Goal: Information Seeking & Learning: Learn about a topic

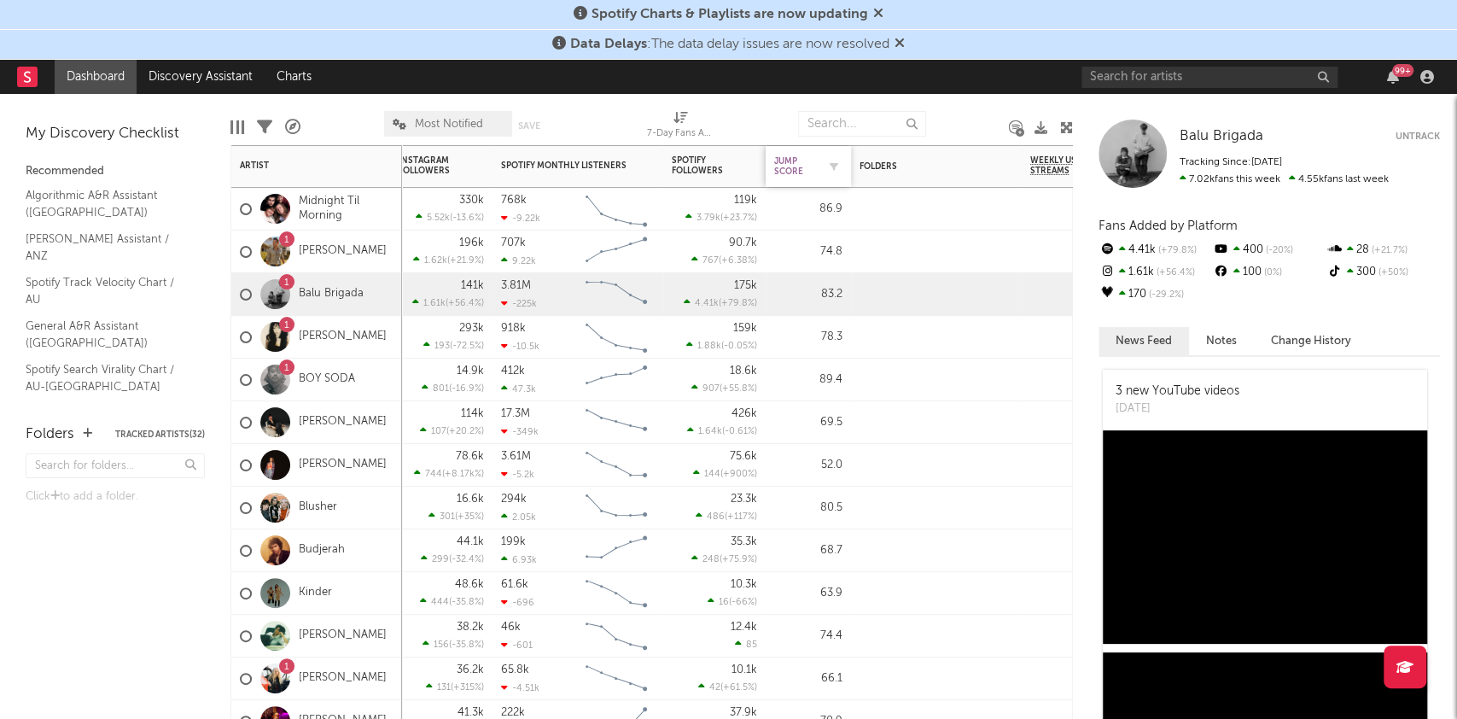
click at [794, 171] on div "Jump Score" at bounding box center [795, 166] width 43 height 20
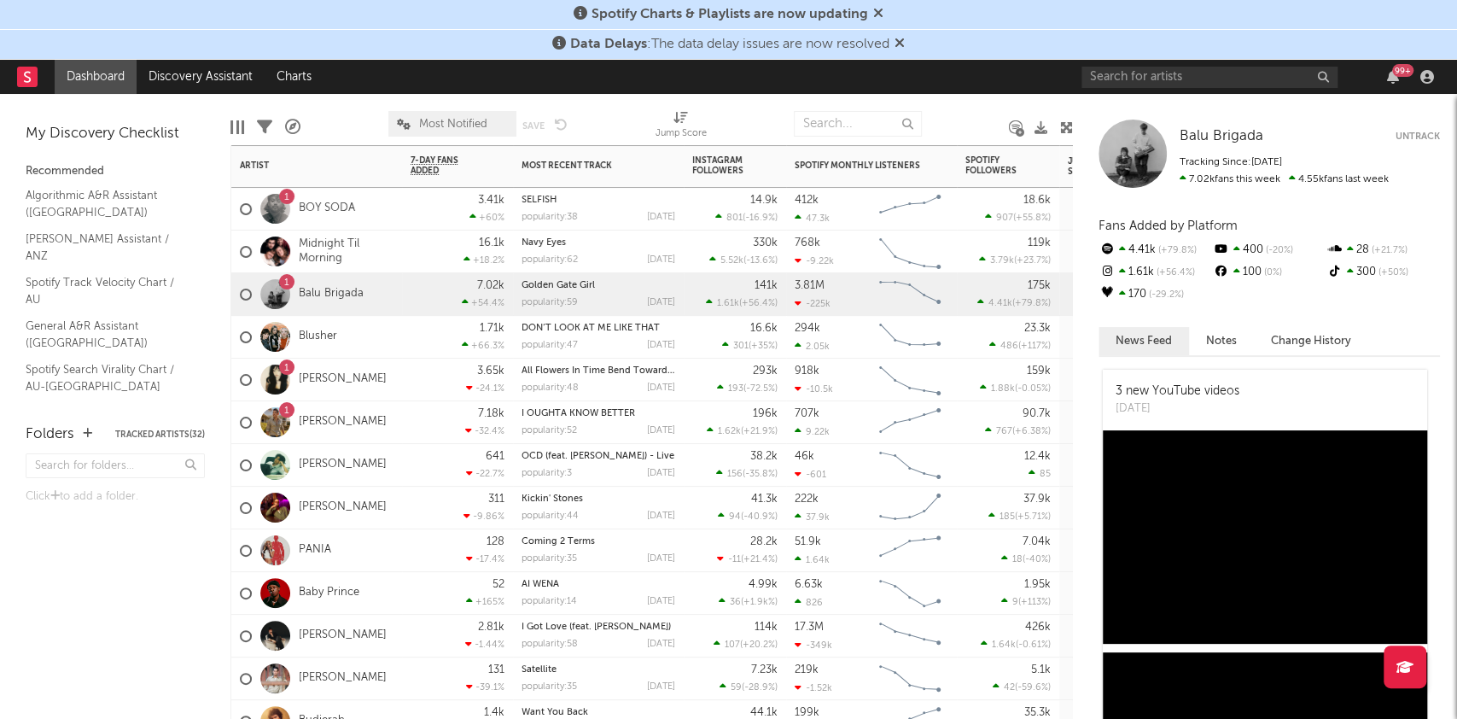
click at [840, 341] on div "294k 2.05k" at bounding box center [833, 337] width 77 height 43
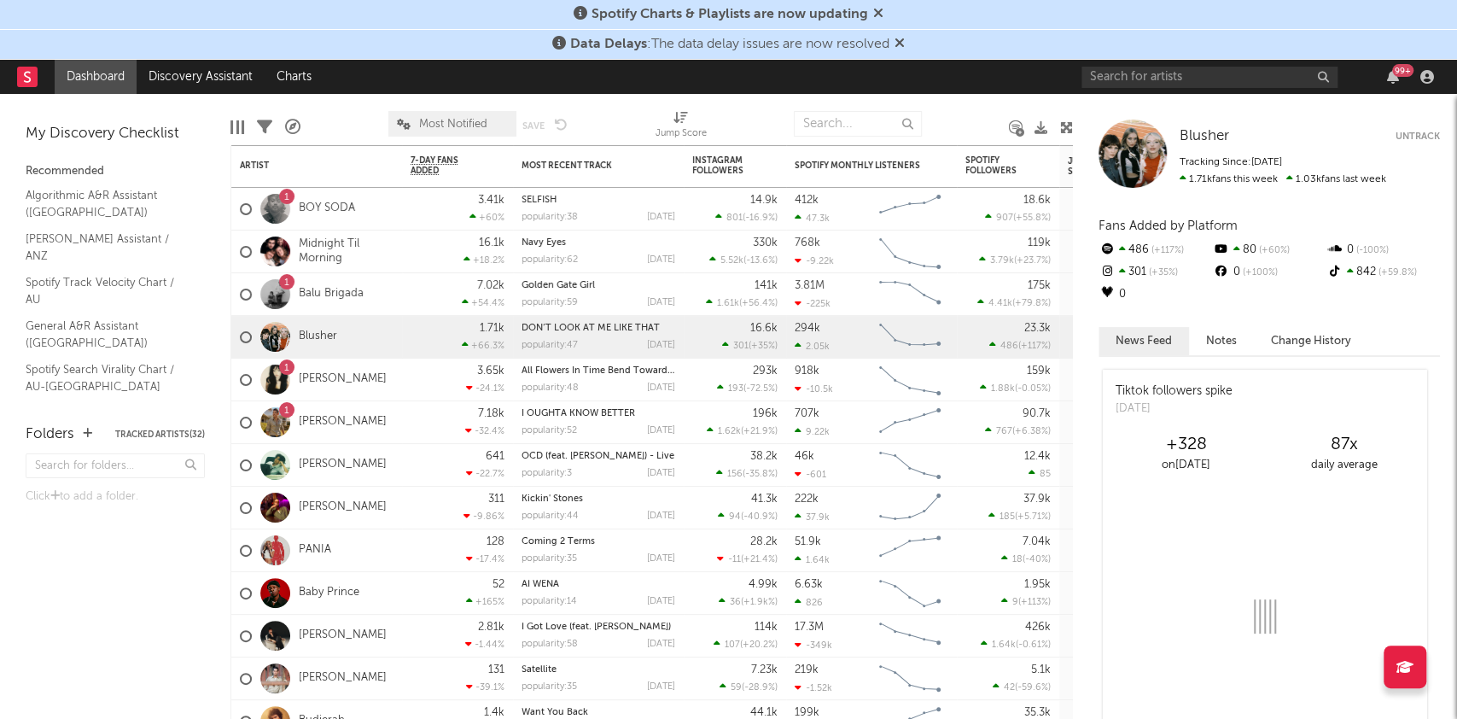
click at [881, 379] on icon "Chart title" at bounding box center [910, 380] width 59 height 26
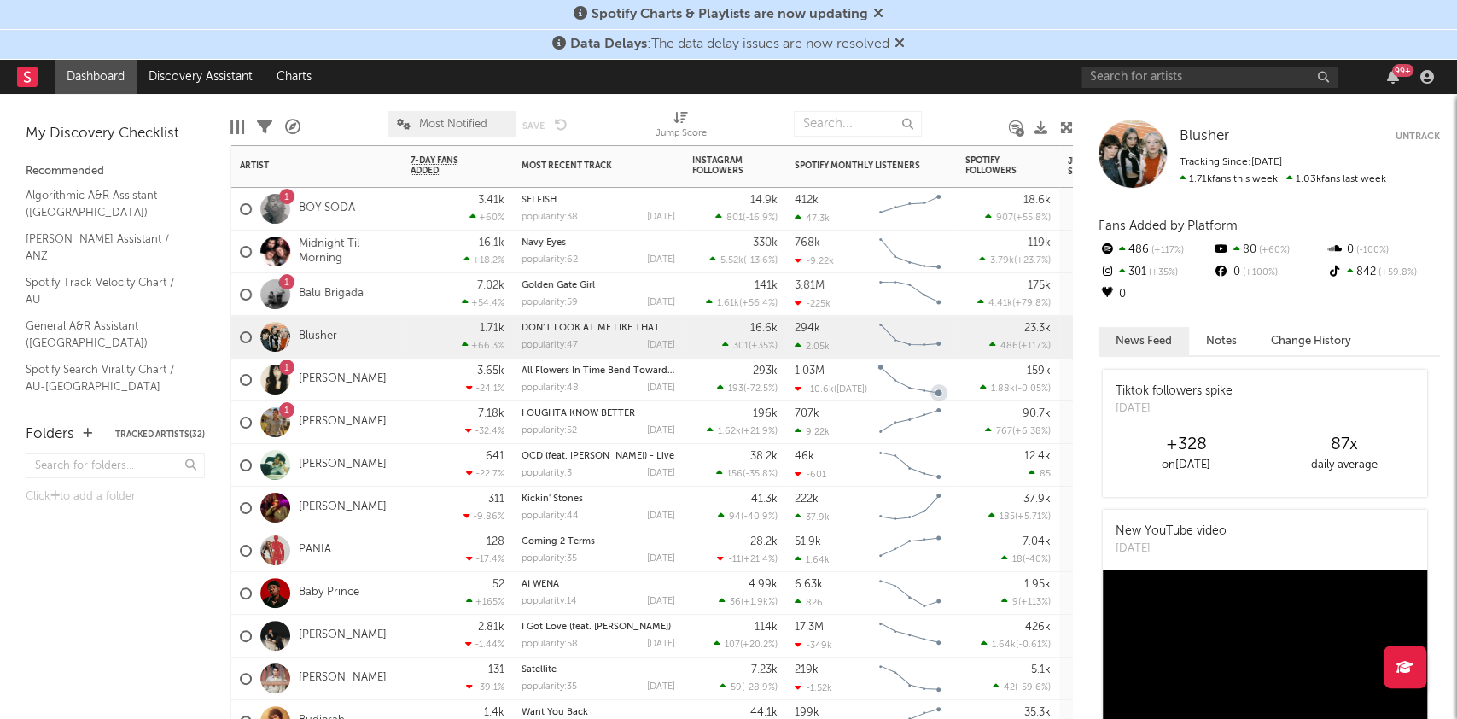
click at [862, 383] on div "-10.6k ( Sep 09 )" at bounding box center [831, 388] width 73 height 11
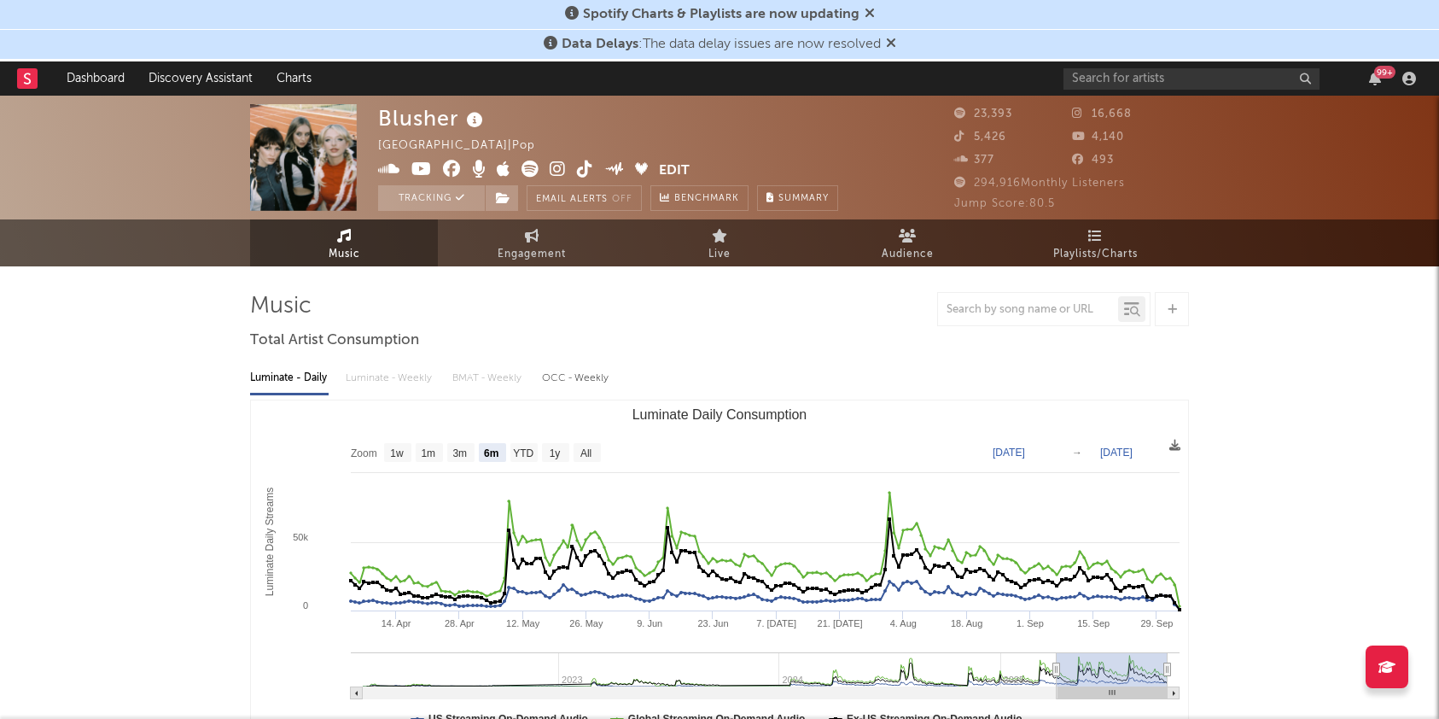
select select "6m"
